Goal: Transaction & Acquisition: Book appointment/travel/reservation

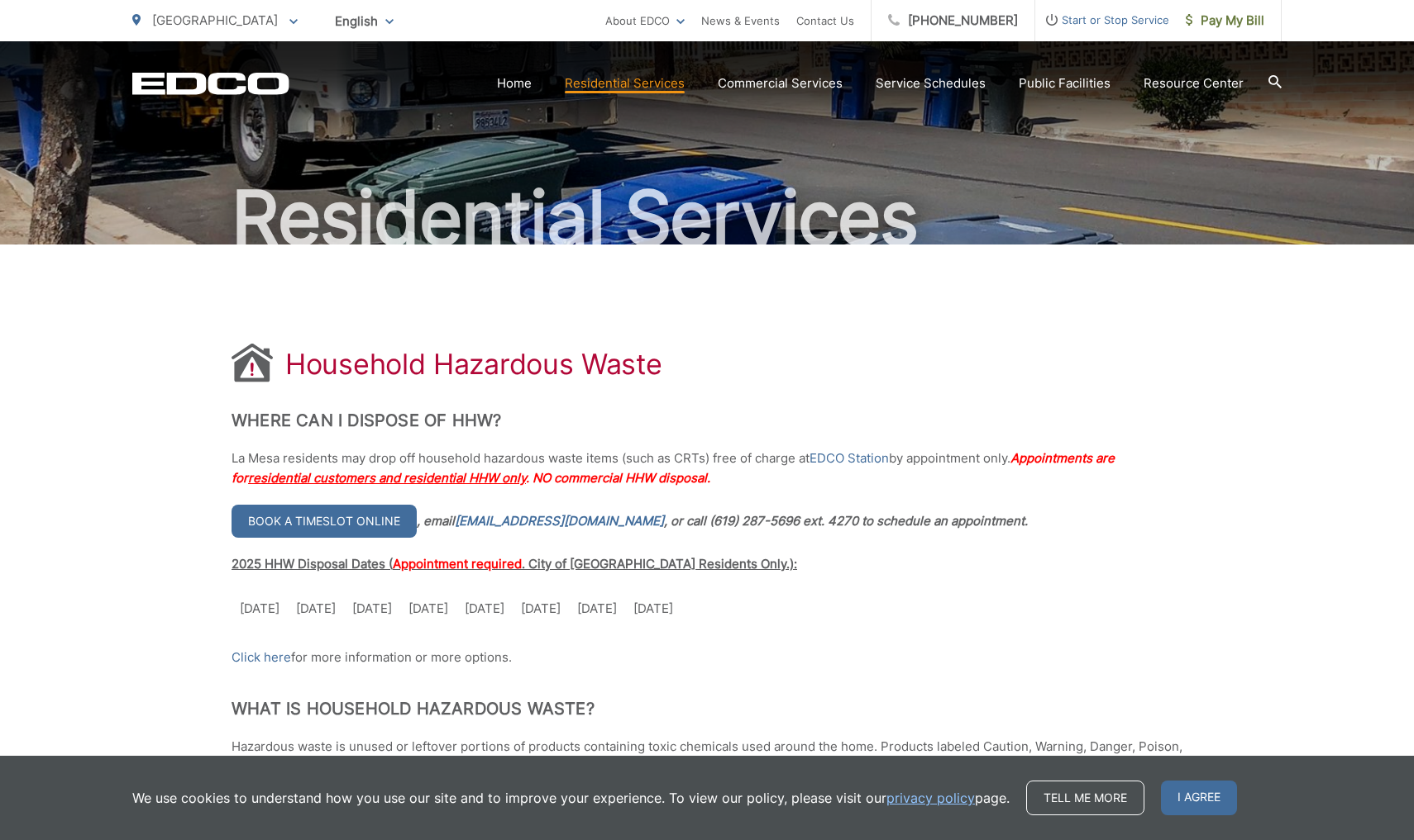
scroll to position [99, 0]
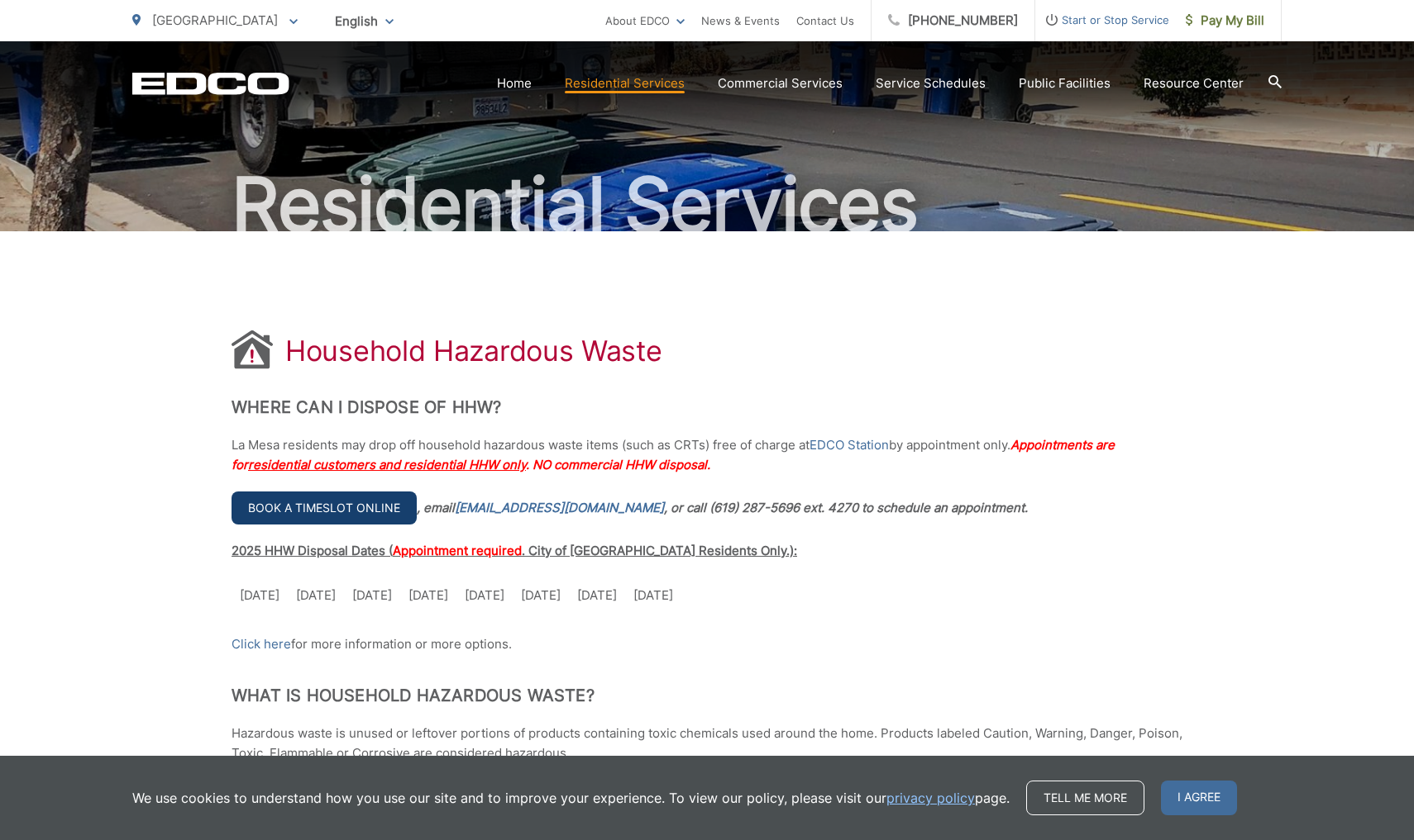
click at [359, 508] on link "Book a timeslot online" at bounding box center [323, 508] width 185 height 33
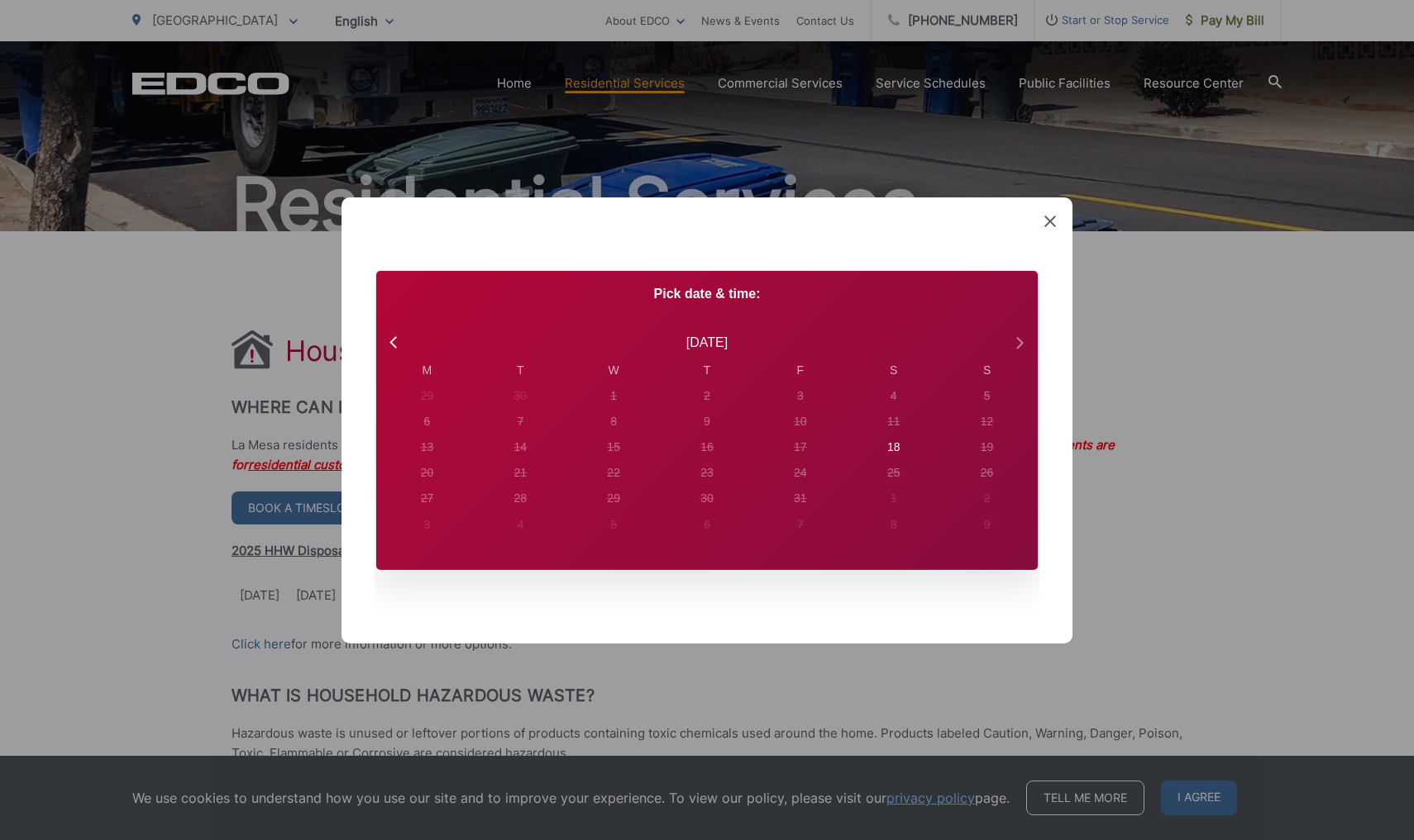
click at [1016, 341] on icon at bounding box center [1018, 341] width 21 height 21
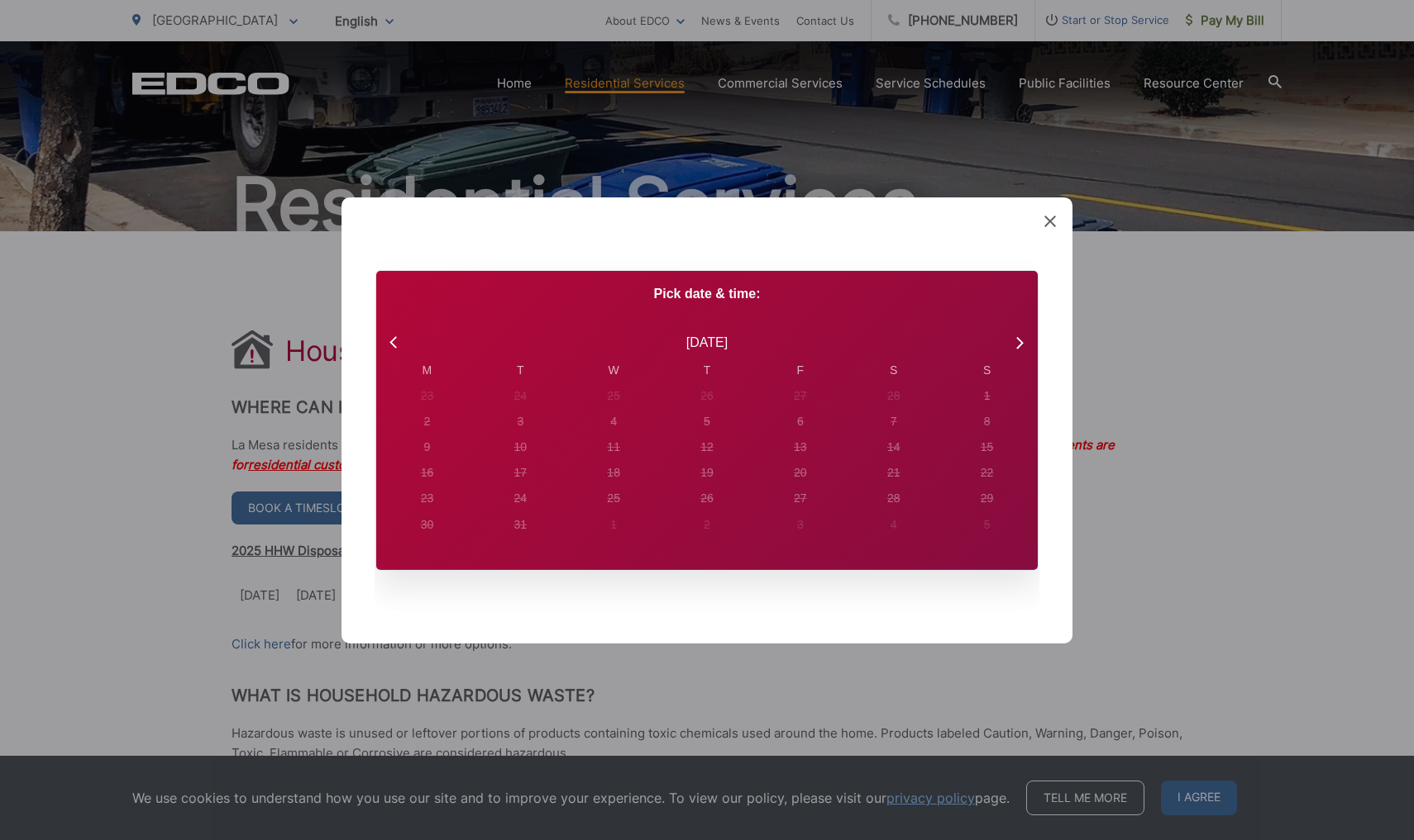
click at [408, 347] on div "[DATE]" at bounding box center [707, 341] width 602 height 21
click at [396, 344] on icon at bounding box center [395, 341] width 21 height 21
click at [1026, 340] on icon at bounding box center [1018, 341] width 21 height 21
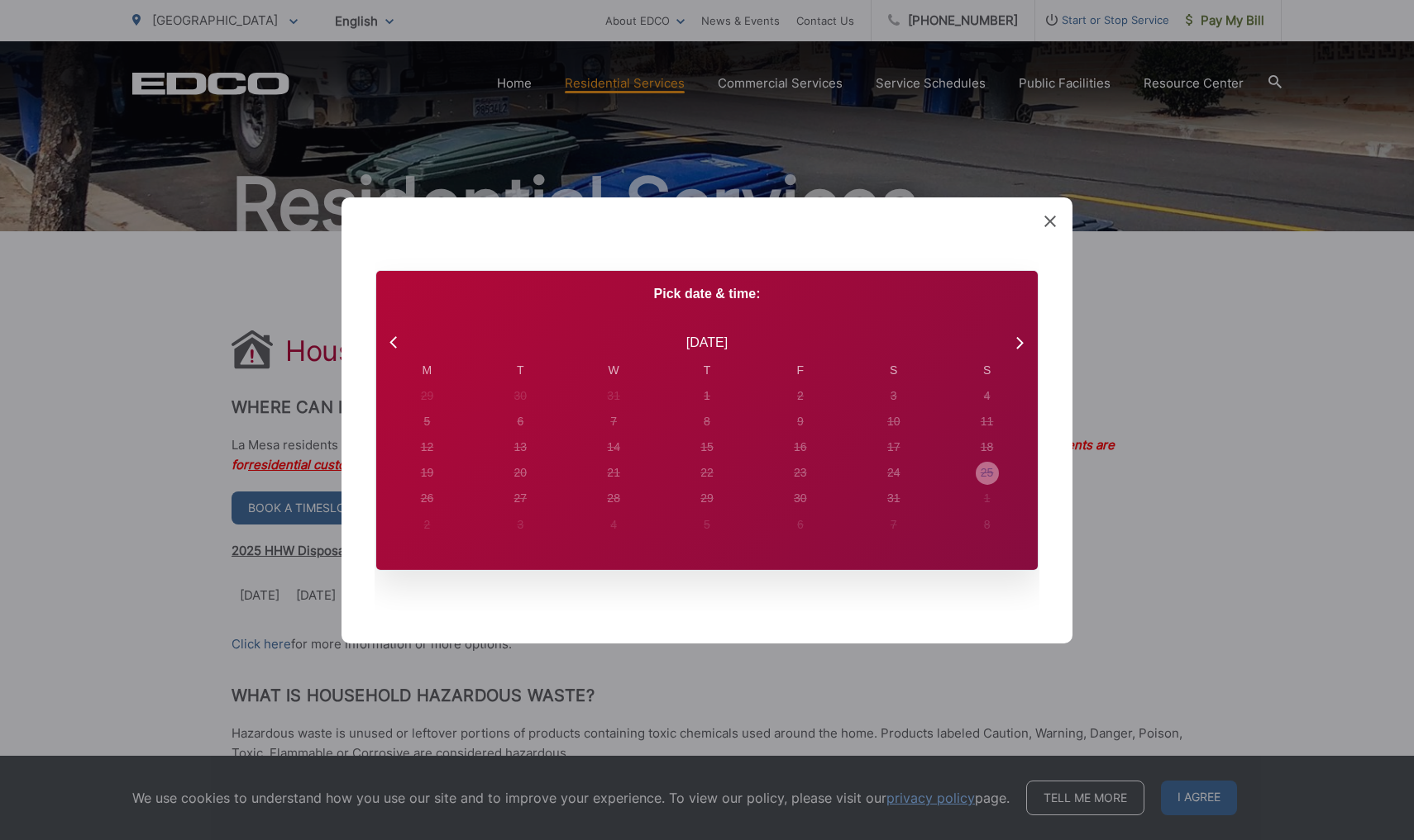
click at [985, 469] on div "25" at bounding box center [987, 473] width 13 height 17
click at [1023, 338] on icon at bounding box center [1018, 341] width 21 height 21
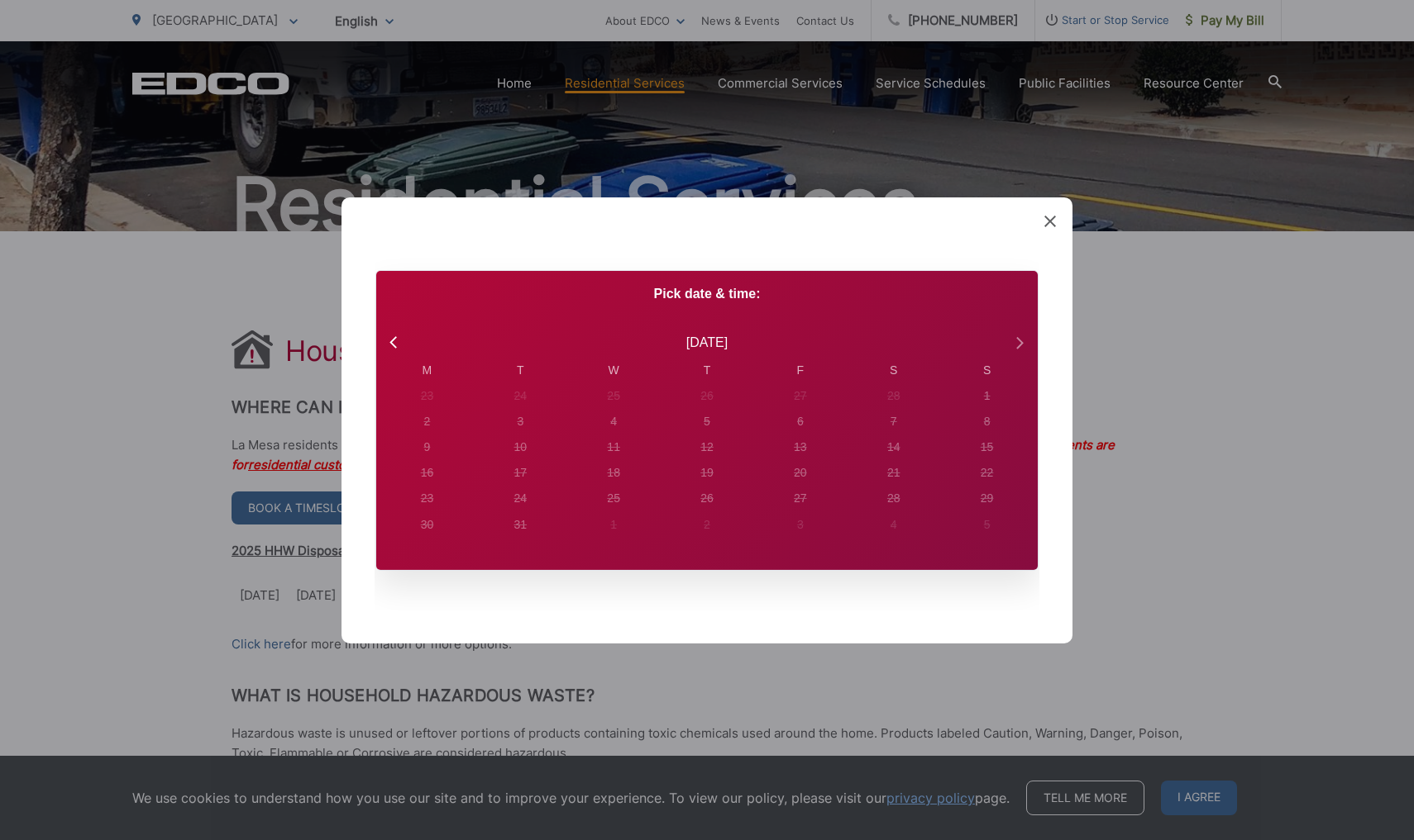
click at [1023, 338] on icon at bounding box center [1018, 341] width 21 height 21
click at [398, 334] on icon at bounding box center [395, 341] width 21 height 21
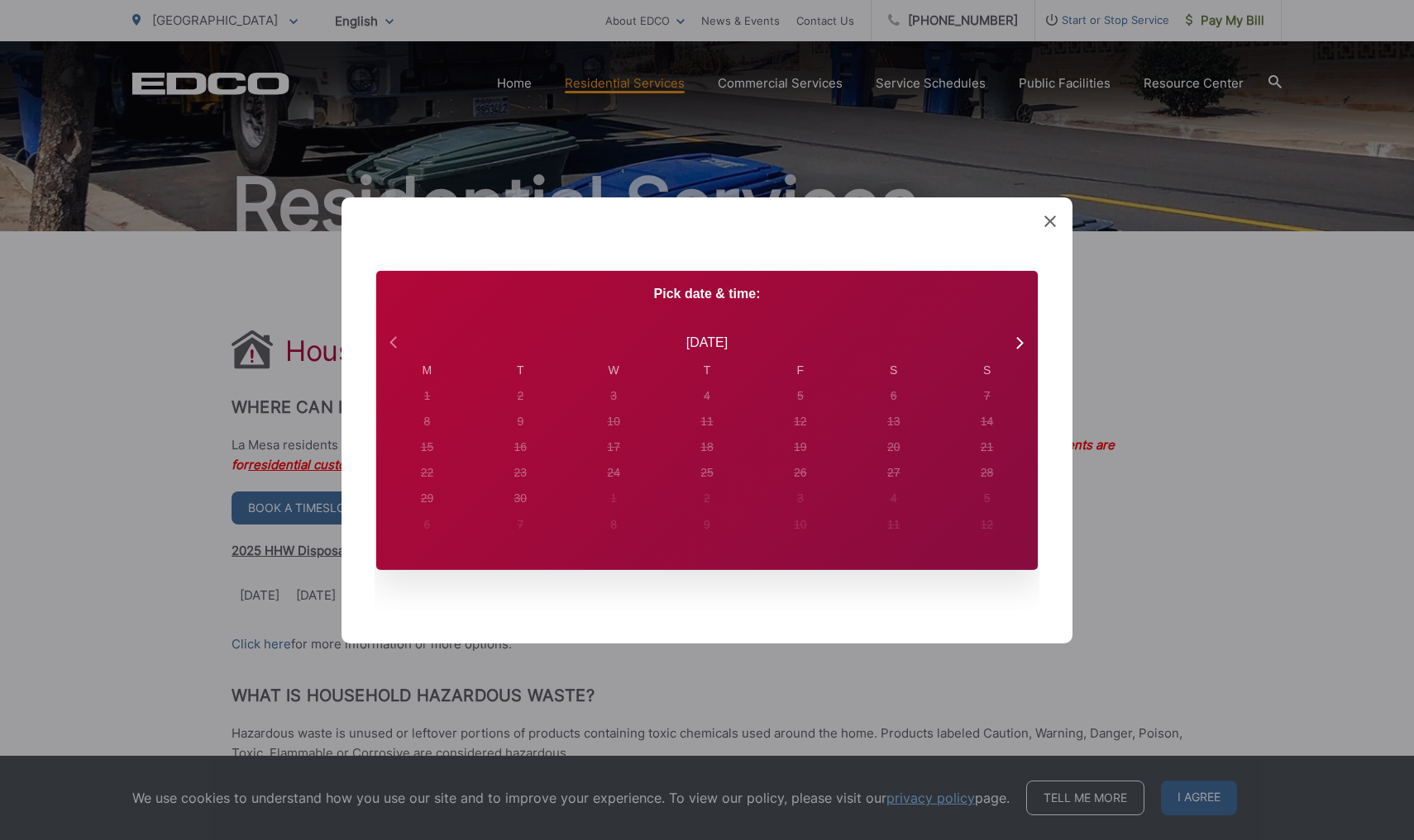
click at [398, 334] on icon at bounding box center [395, 341] width 21 height 21
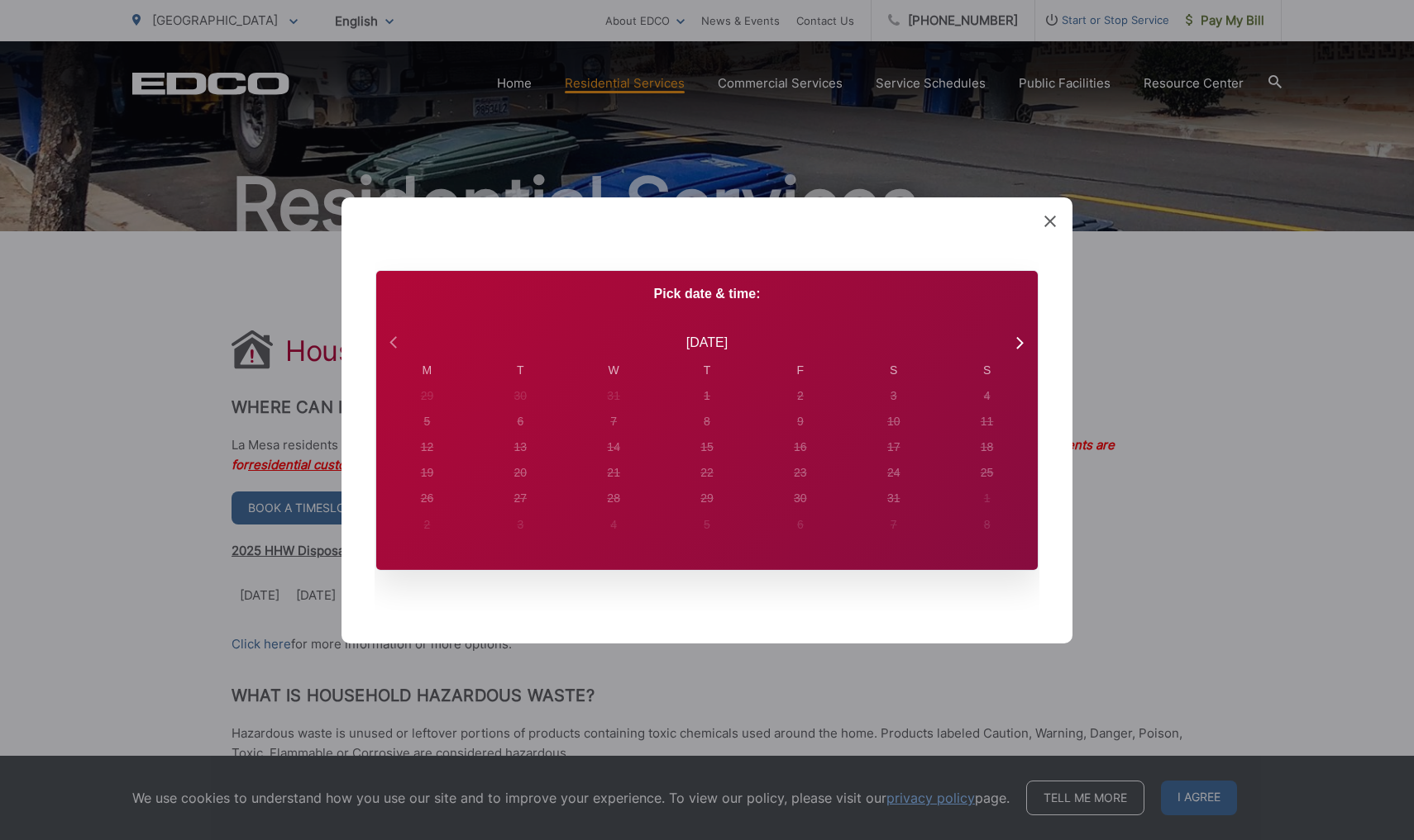
click at [398, 334] on icon at bounding box center [395, 341] width 21 height 21
click at [1012, 342] on icon at bounding box center [1018, 341] width 21 height 21
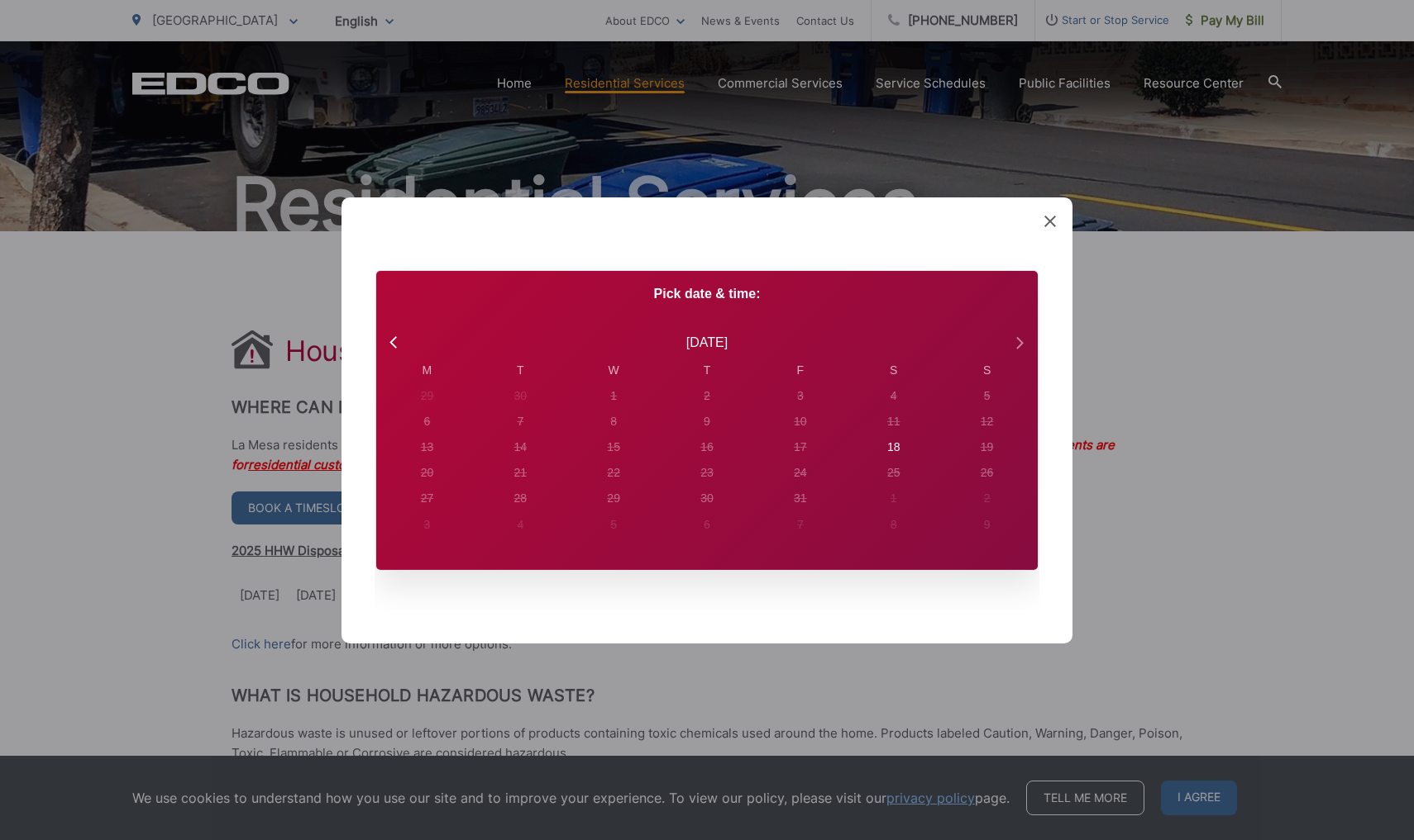
click at [1012, 342] on icon at bounding box center [1018, 341] width 21 height 21
click at [1049, 219] on icon at bounding box center [1049, 220] width 12 height 12
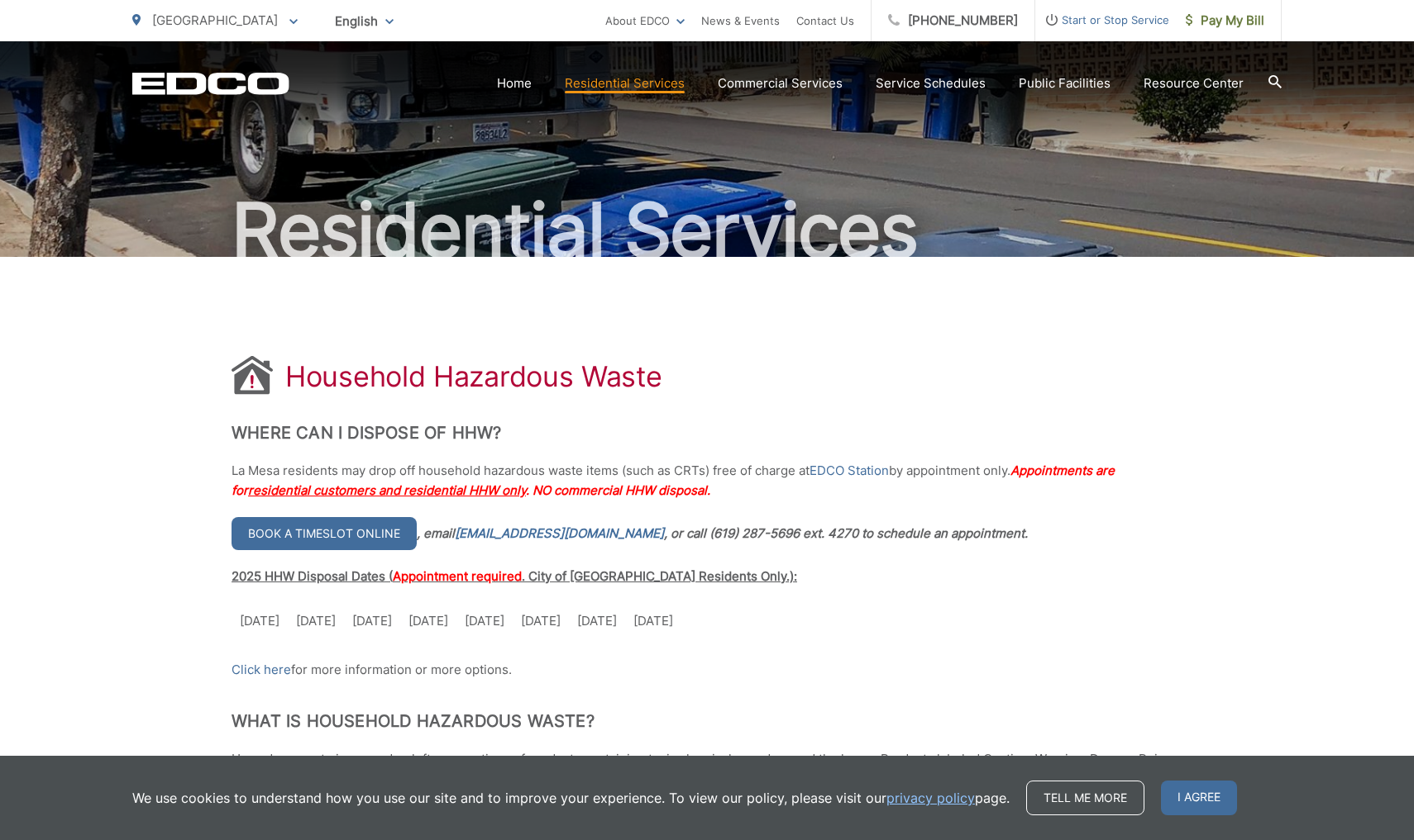
scroll to position [75, 0]
click at [389, 535] on link "Book a timeslot online" at bounding box center [323, 533] width 185 height 33
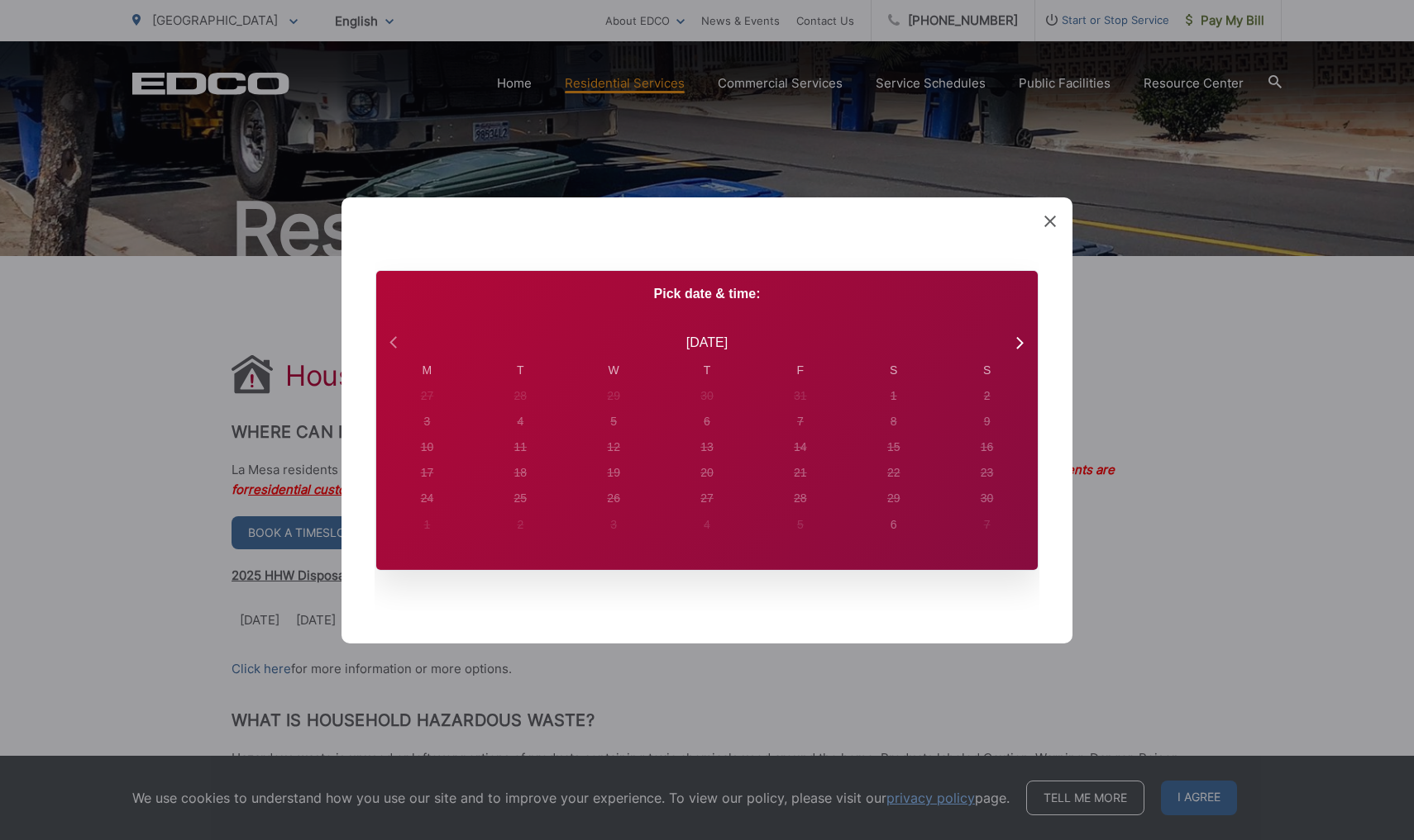
click at [391, 346] on icon at bounding box center [395, 341] width 21 height 21
click at [1017, 344] on icon at bounding box center [1018, 341] width 21 height 21
click at [900, 445] on div "18" at bounding box center [893, 446] width 23 height 23
radio input "true"
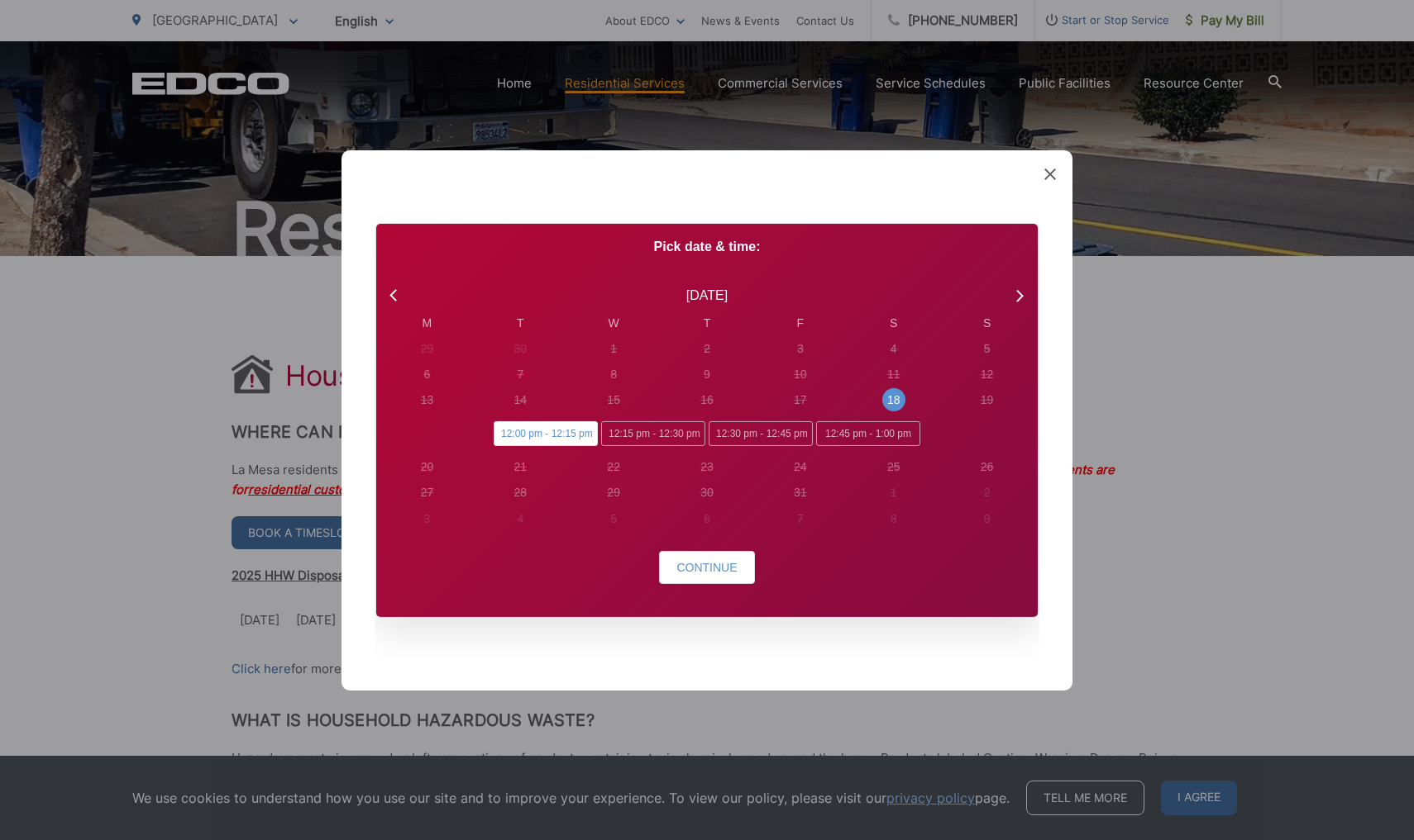
click at [1053, 176] on icon at bounding box center [1049, 173] width 12 height 12
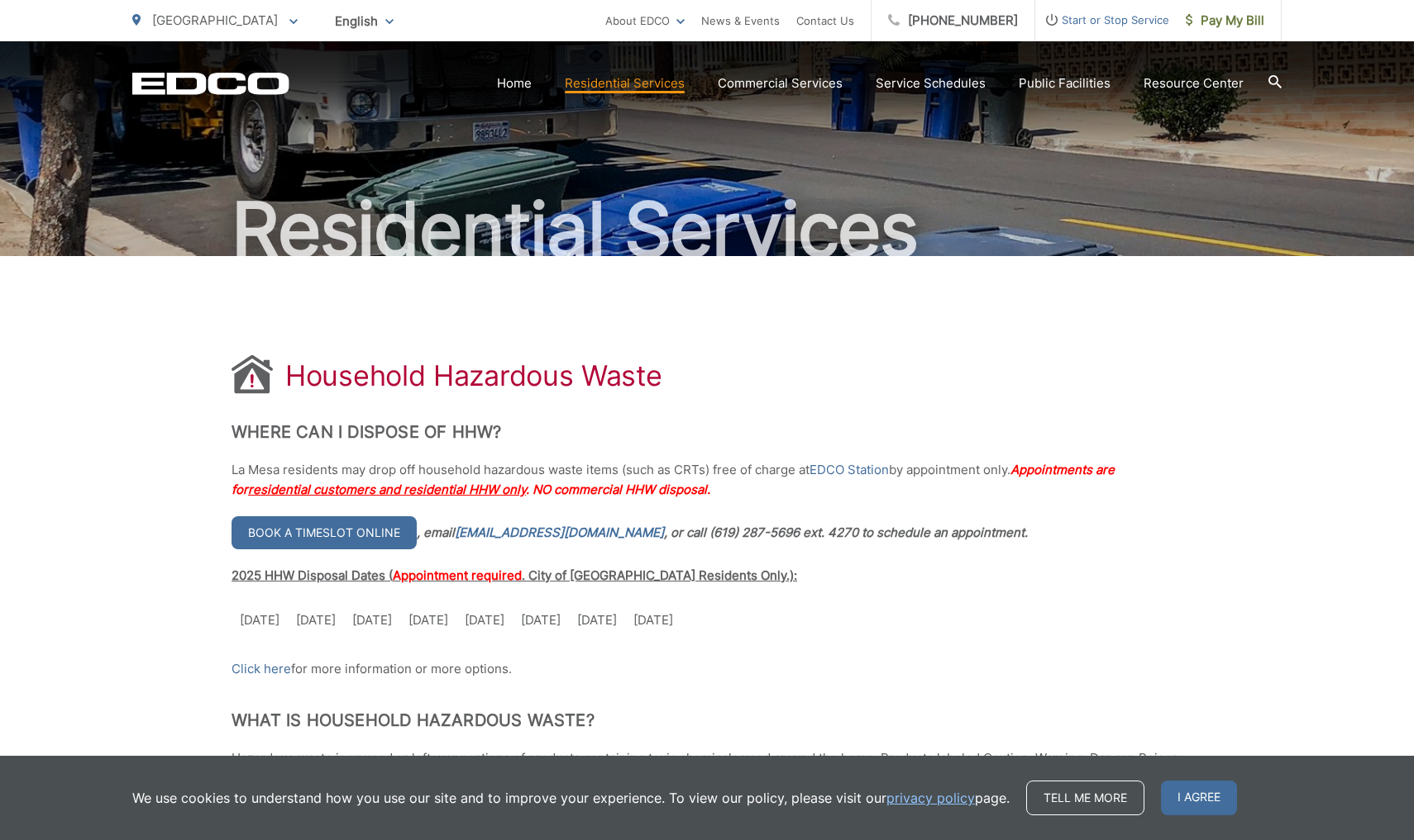
click at [670, 617] on td "[DATE]" at bounding box center [653, 621] width 56 height 37
click at [373, 525] on link "Book a timeslot online" at bounding box center [323, 533] width 185 height 33
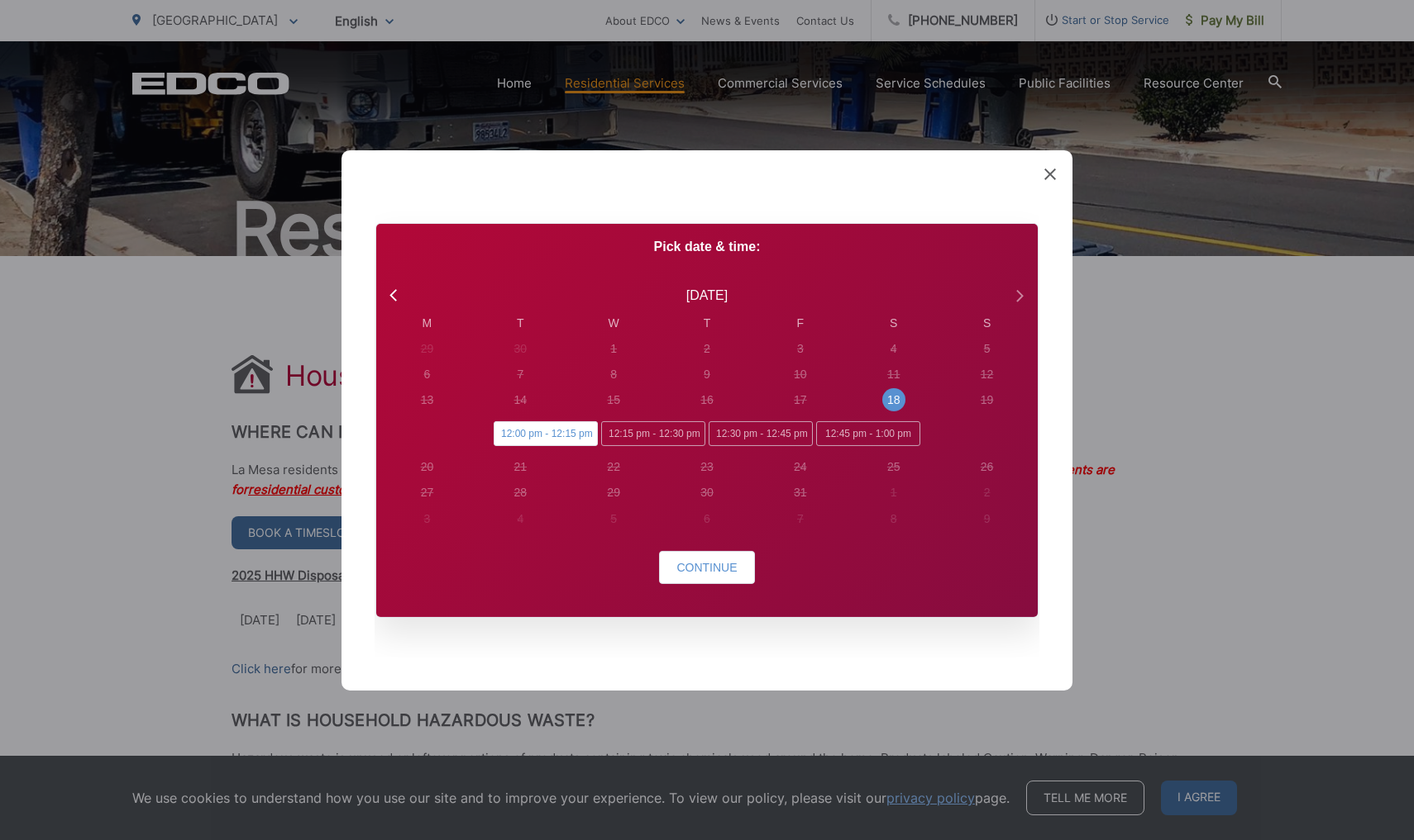
click at [1017, 295] on icon at bounding box center [1018, 294] width 21 height 21
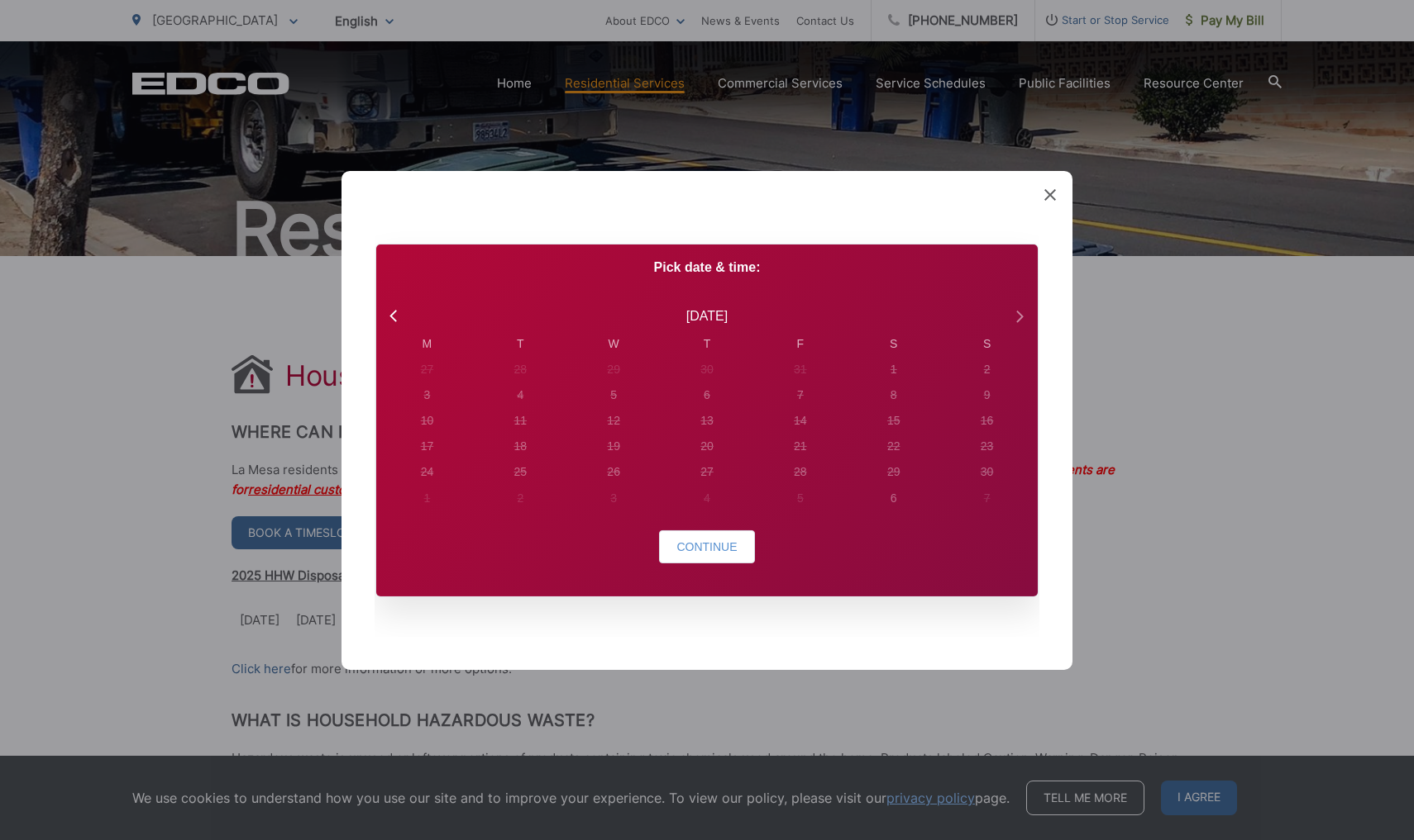
click at [1017, 295] on div "Pick date & time: [DATE] M T W T F S S 27 28 29 30 31 1 2 3 4 5 6 7 8 9 10 11 1…" at bounding box center [707, 420] width 661 height 352
click at [1022, 306] on icon at bounding box center [1018, 315] width 21 height 21
click at [906, 363] on div "6" at bounding box center [893, 369] width 93 height 26
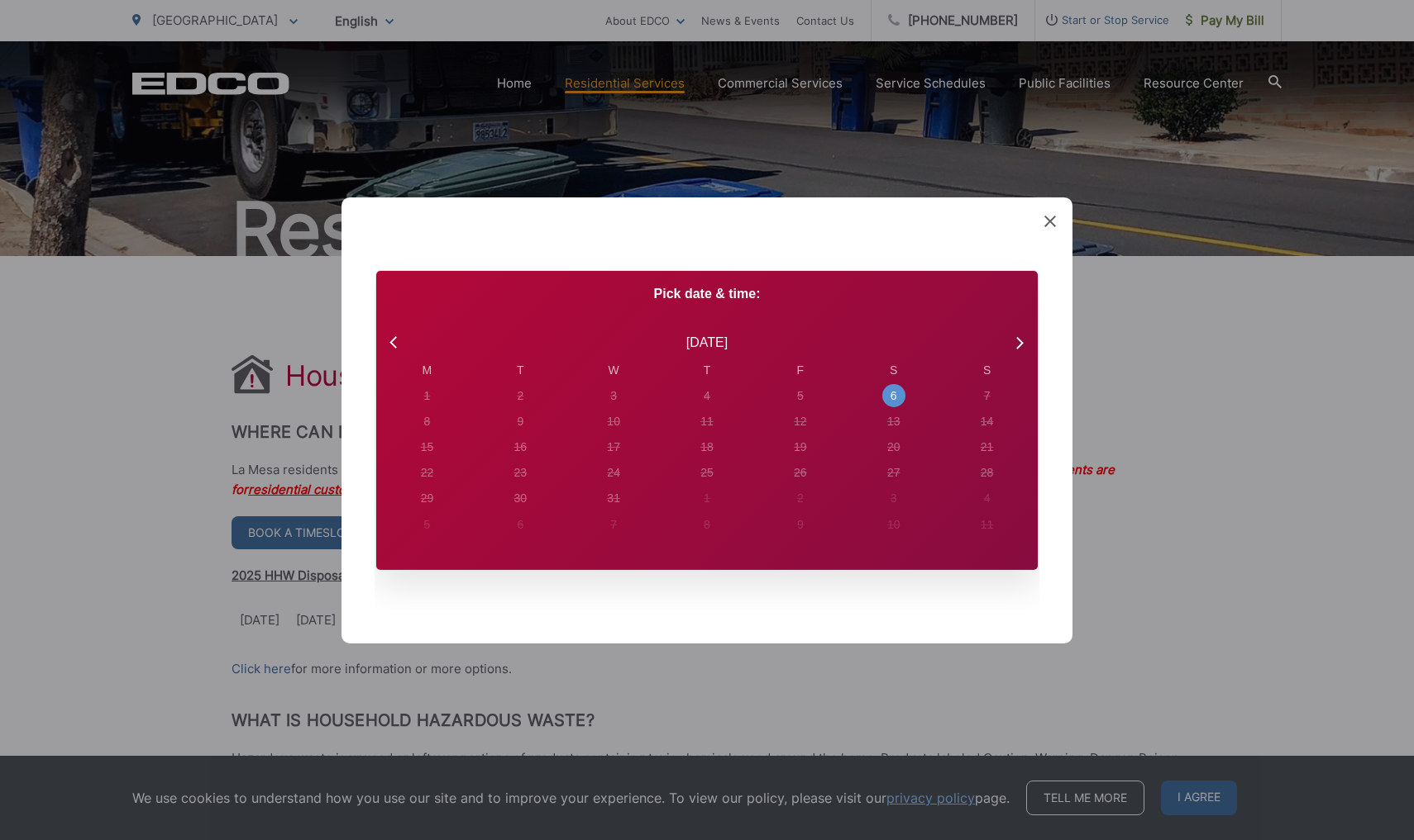
radio input "true"
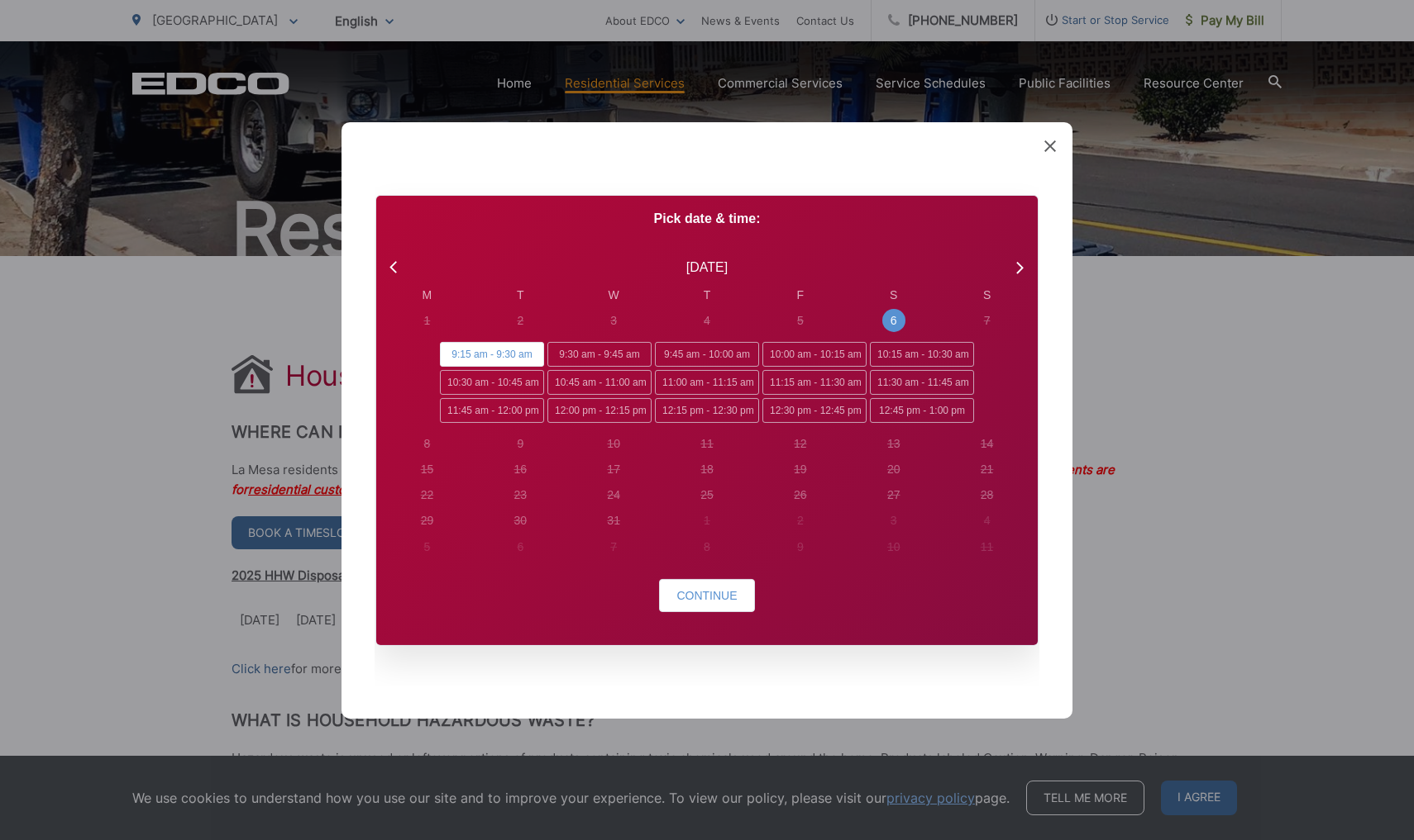
click at [1047, 151] on icon at bounding box center [1049, 145] width 12 height 12
